Goal: Find specific page/section: Find specific page/section

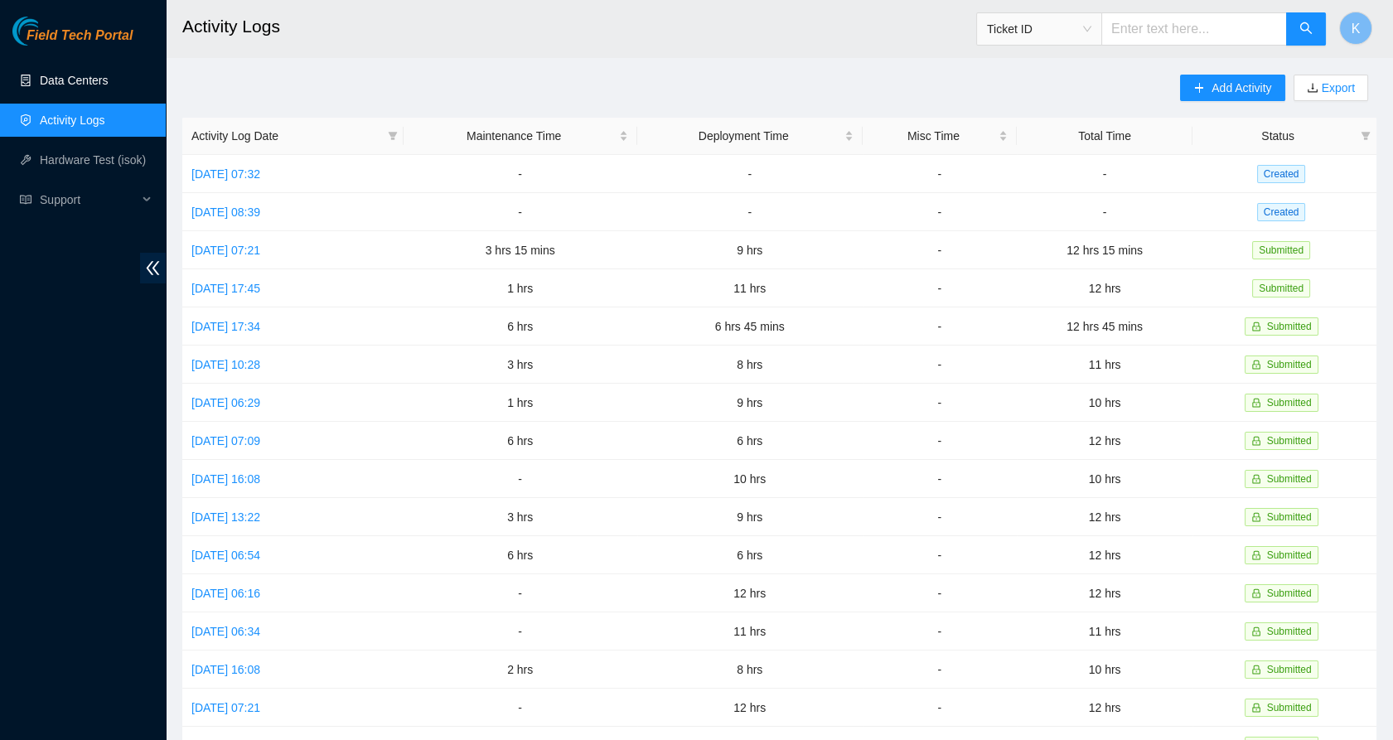
click at [54, 87] on link "Data Centers" at bounding box center [74, 80] width 68 height 13
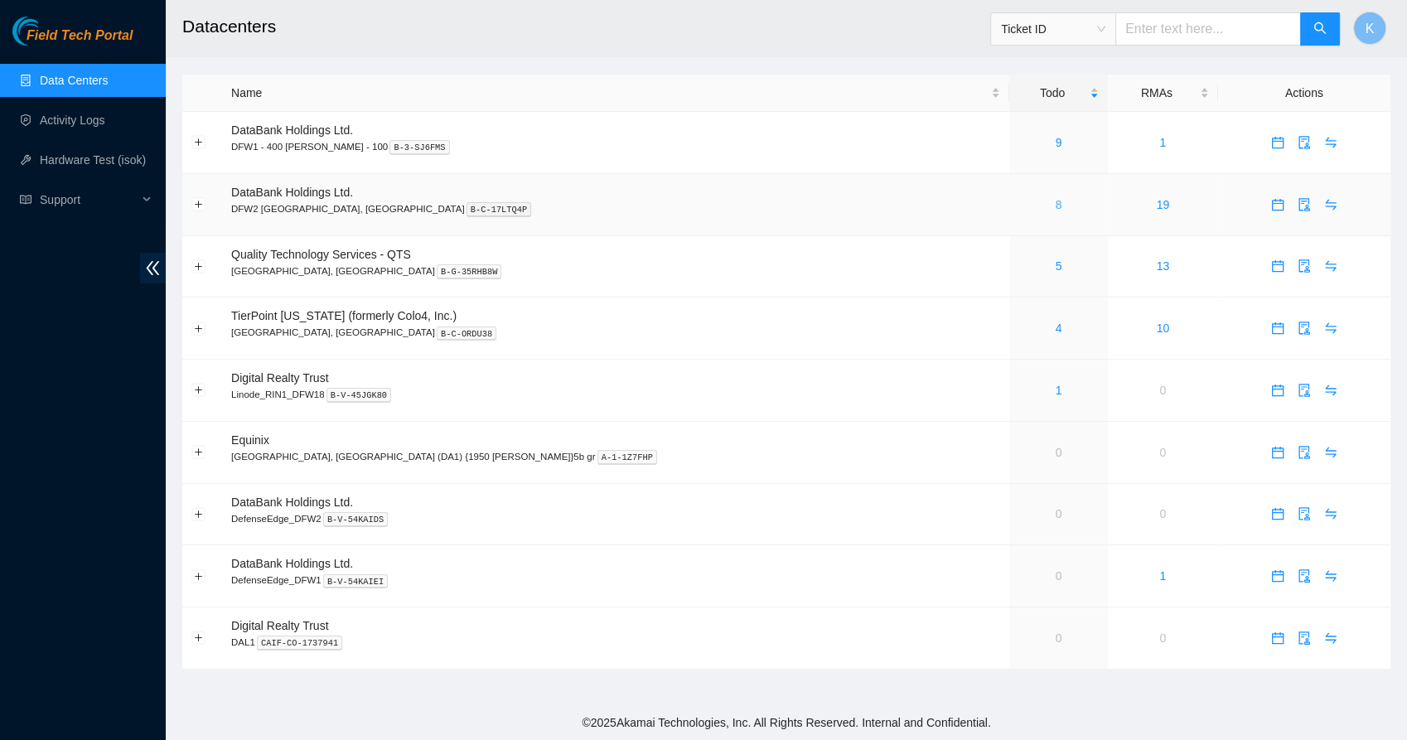
click at [1056, 207] on link "8" at bounding box center [1059, 204] width 7 height 13
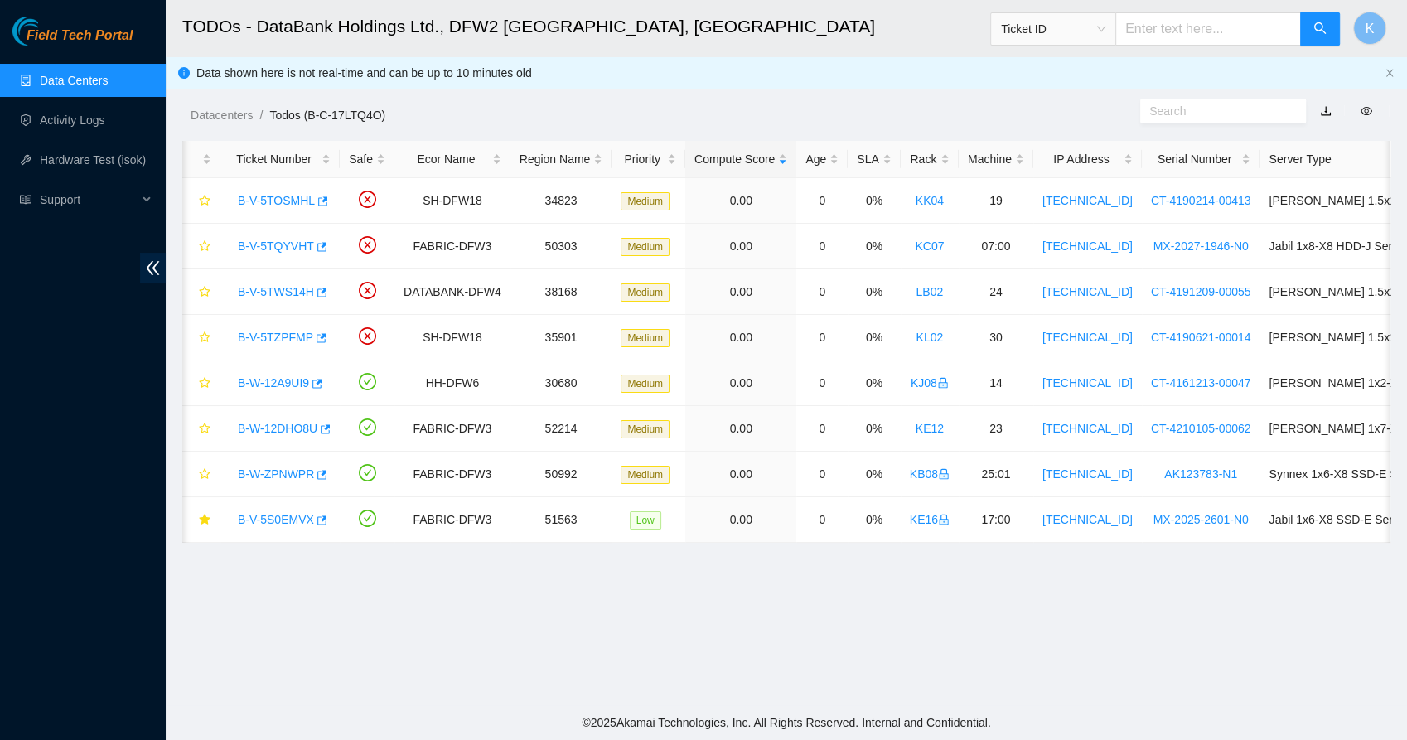
click at [75, 86] on link "Data Centers" at bounding box center [74, 80] width 68 height 13
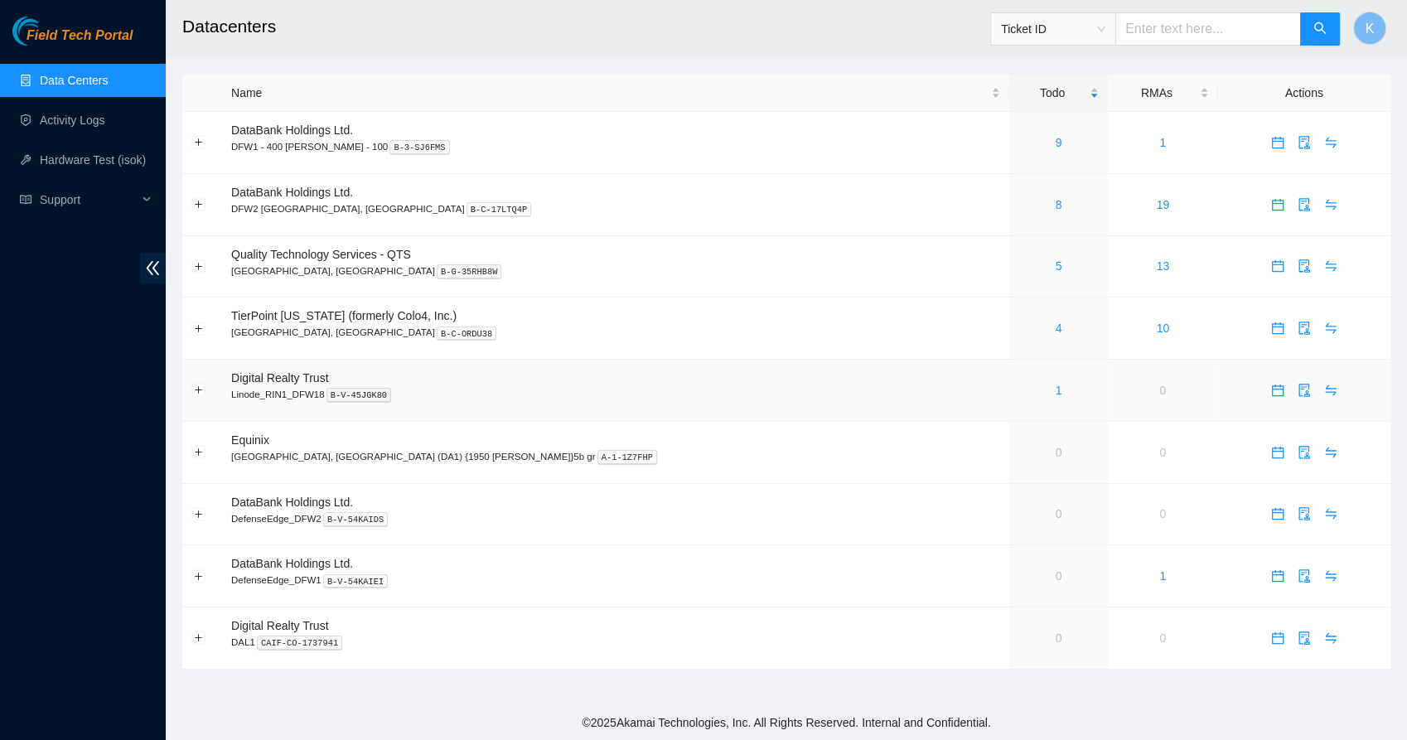
click at [1018, 389] on div "1" at bounding box center [1058, 390] width 80 height 18
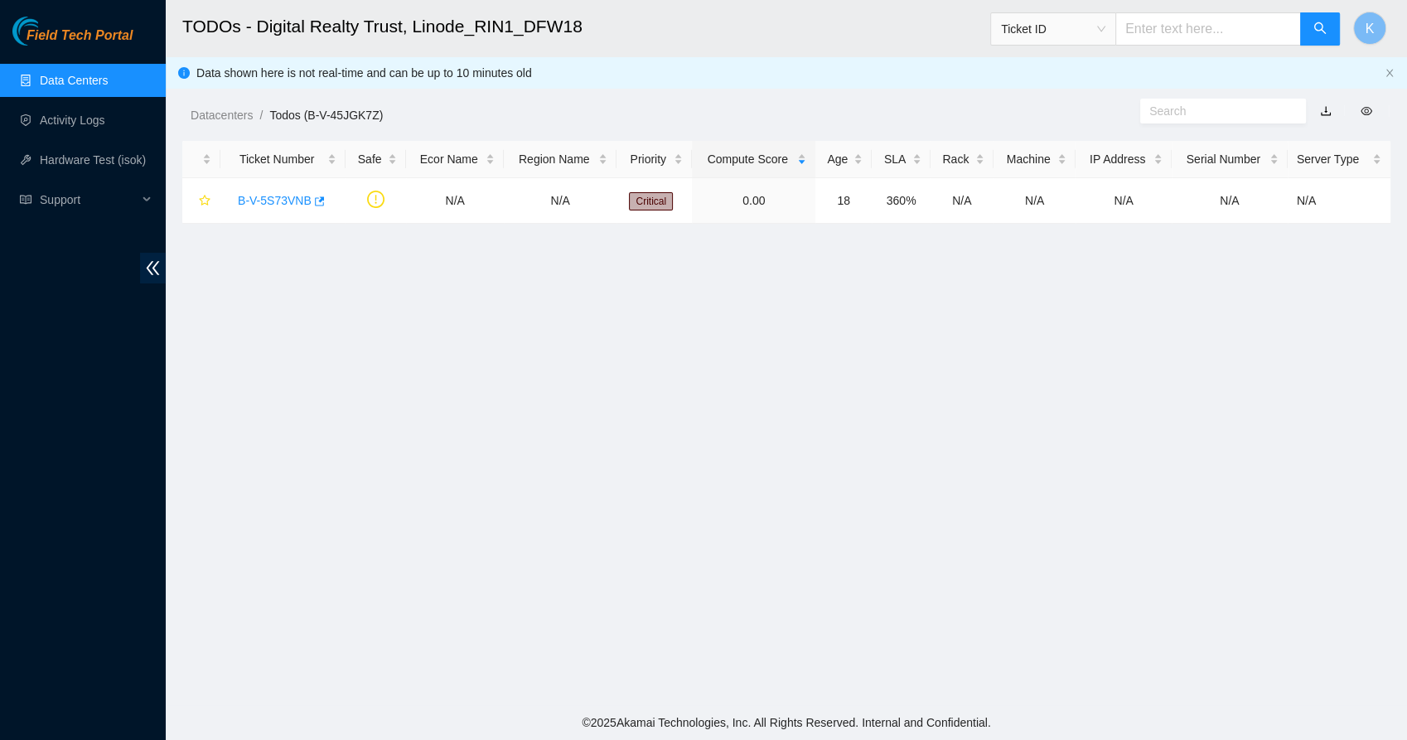
click at [494, 285] on main "TODOs - Digital Realty Trust, Linode_RIN1_DFW18 Ticket ID K Data shown here is …" at bounding box center [786, 352] width 1241 height 705
click at [283, 199] on link "B-V-5S73VNB" at bounding box center [275, 200] width 74 height 13
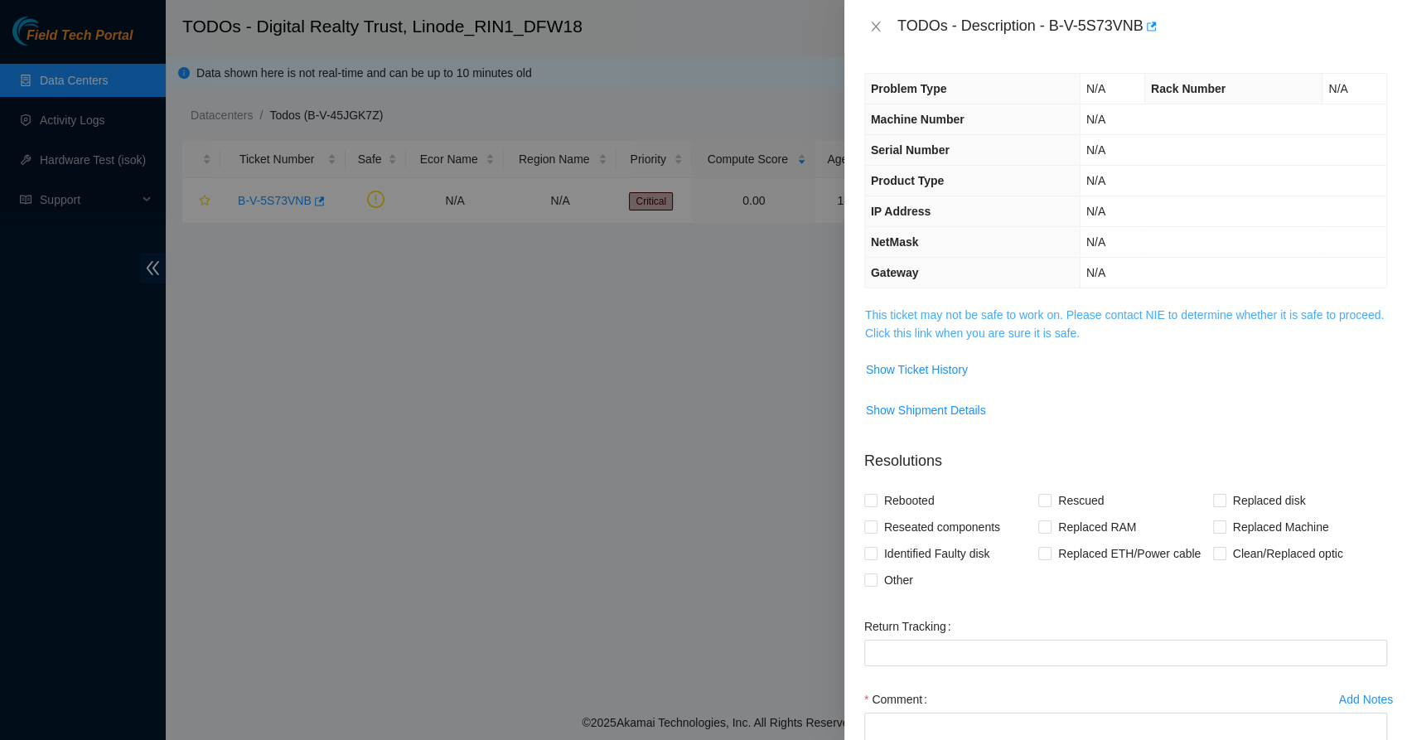
click at [904, 312] on link "This ticket may not be safe to work on. Please contact NIE to determine whether…" at bounding box center [1124, 323] width 519 height 31
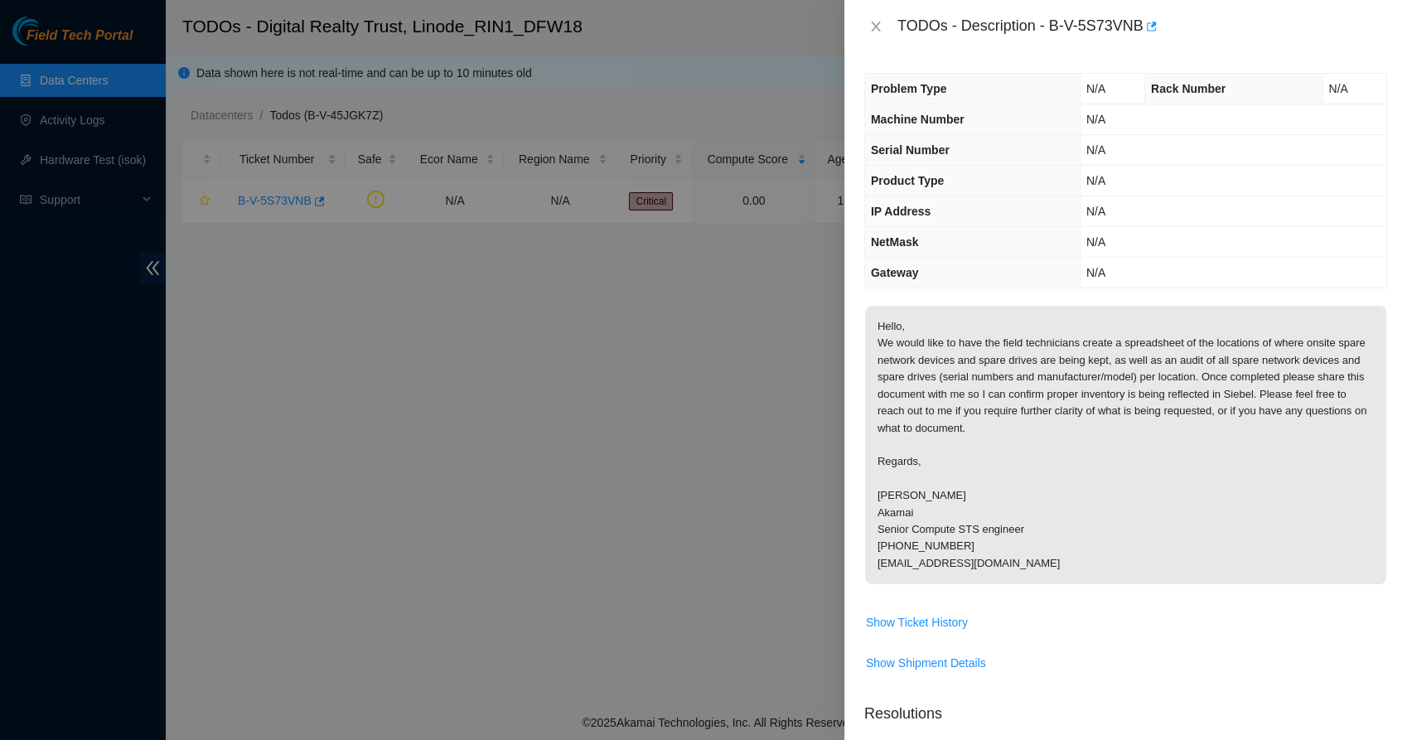
click at [877, 17] on div "TODOs - Description - B-V-5S73VNB" at bounding box center [1125, 26] width 523 height 27
click at [877, 19] on button "Close" at bounding box center [875, 27] width 23 height 16
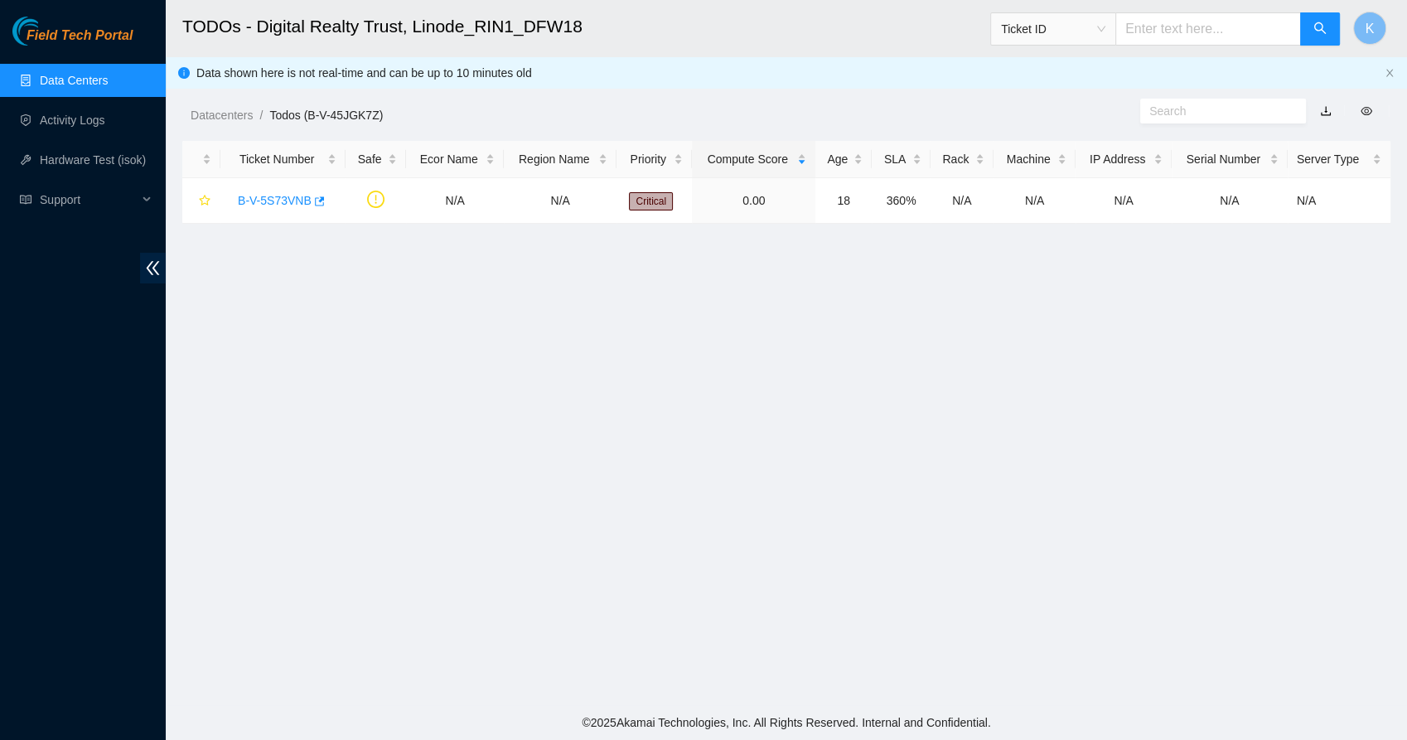
click at [527, 440] on main "TODOs - Digital Realty Trust, Linode_RIN1_DFW18 Ticket ID K Data shown here is …" at bounding box center [786, 352] width 1241 height 705
click at [86, 74] on link "Data Centers" at bounding box center [74, 80] width 68 height 13
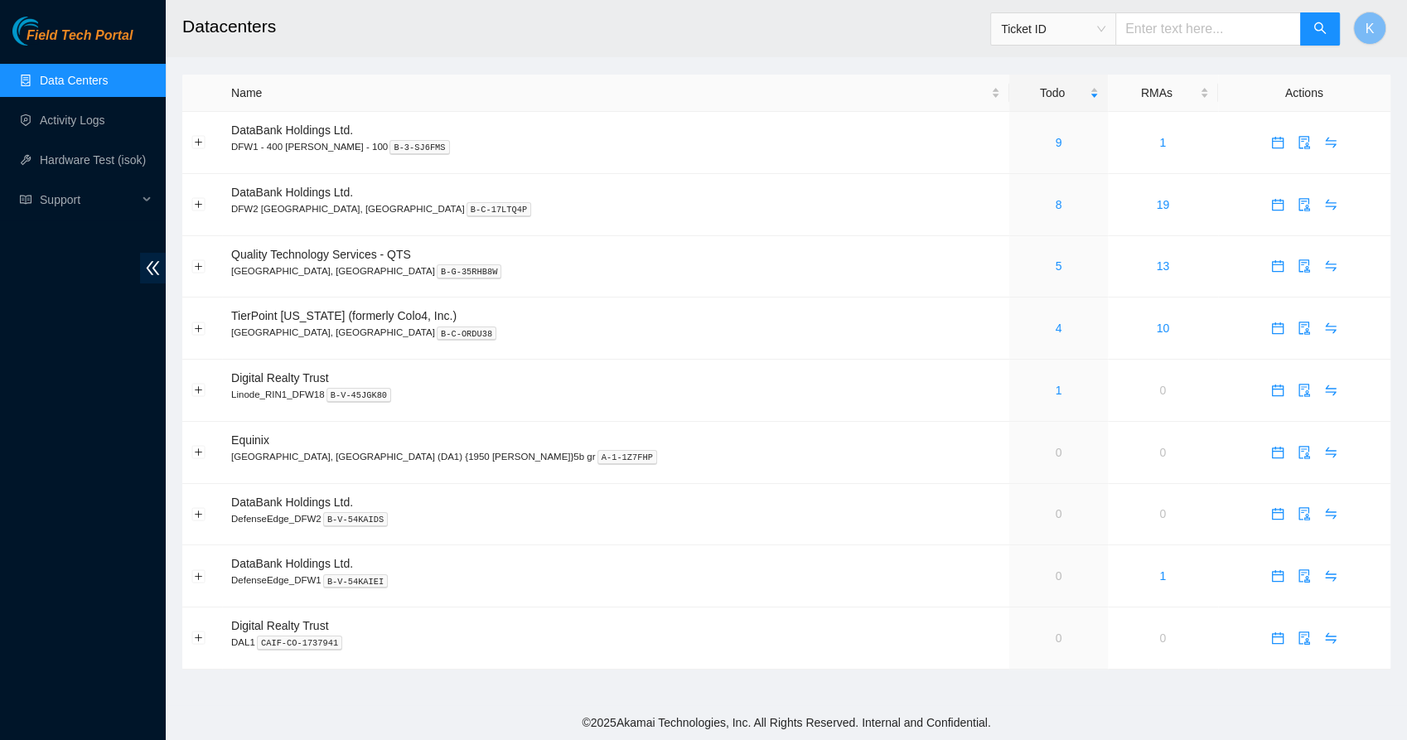
click at [675, 41] on h2 "Datacenters" at bounding box center [663, 26] width 962 height 53
